Goal: Find specific page/section: Find specific page/section

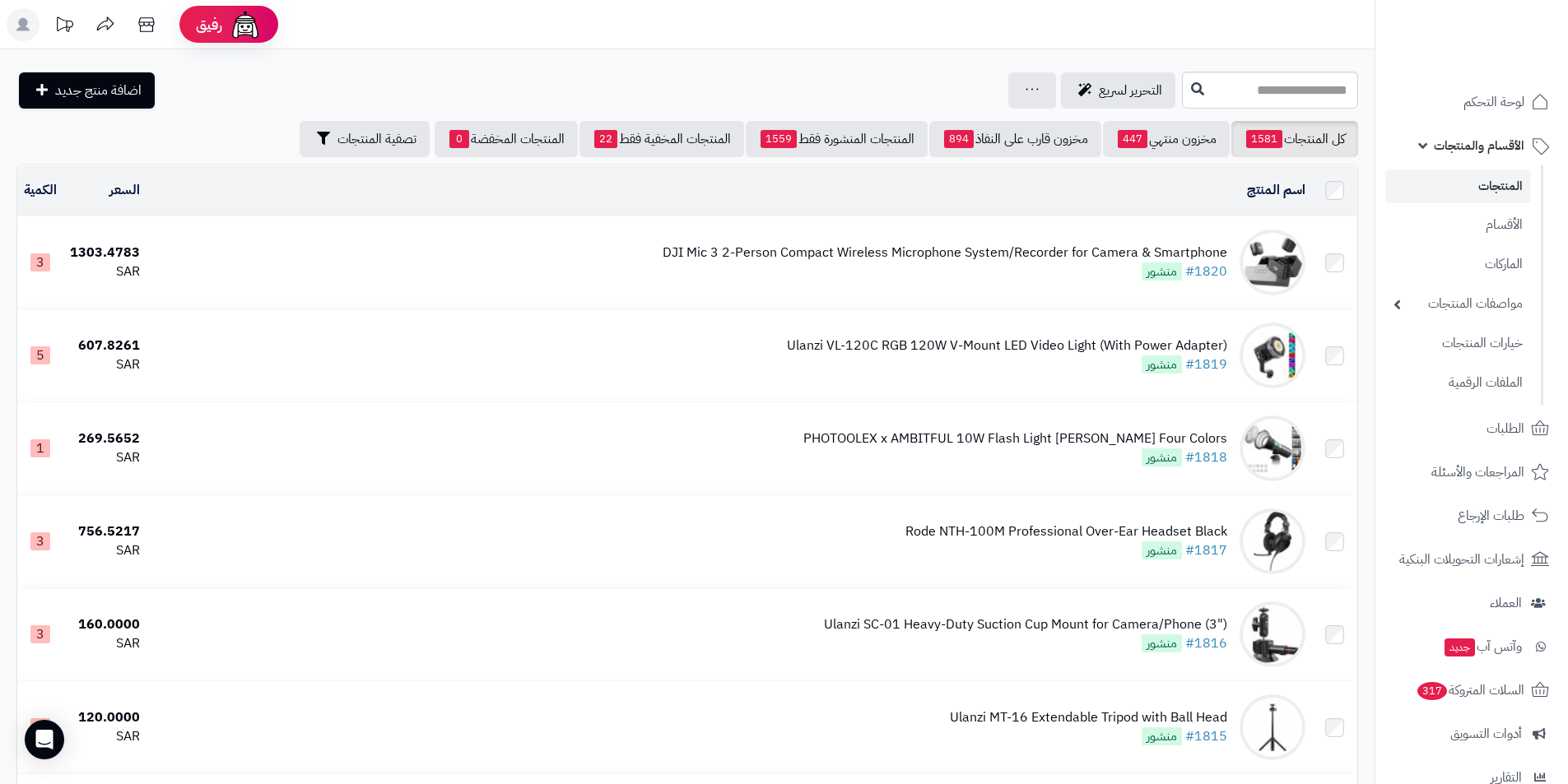
click at [1451, 149] on span "الأقسام والمنتجات" at bounding box center [1478, 145] width 91 height 23
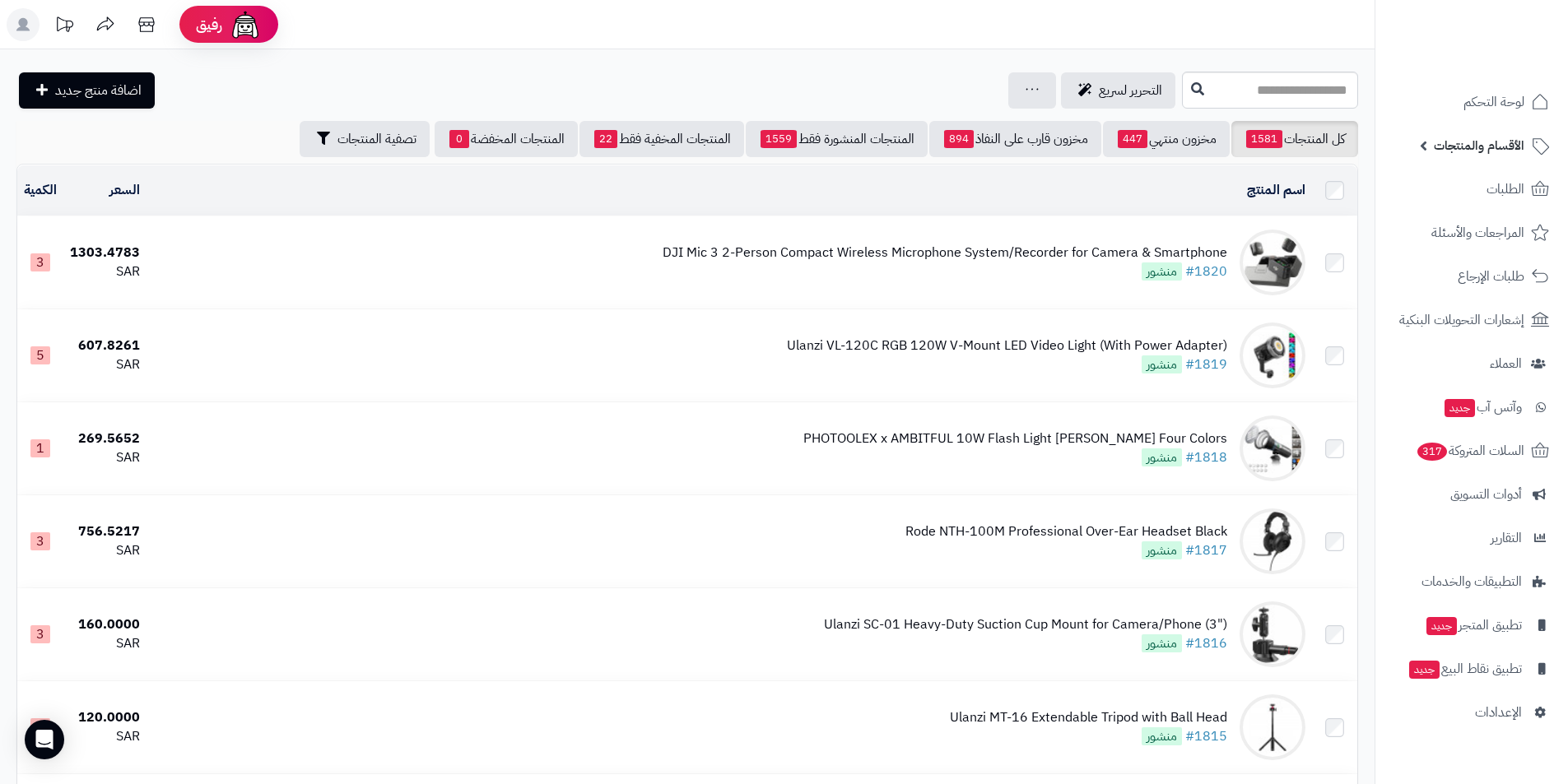
click at [1455, 142] on span "الأقسام والمنتجات" at bounding box center [1478, 145] width 91 height 23
click at [1413, 145] on link "الأقسام والمنتجات" at bounding box center [1471, 146] width 173 height 39
click at [1487, 186] on span "الطلبات" at bounding box center [1505, 189] width 37 height 23
